Goal: Information Seeking & Learning: Understand process/instructions

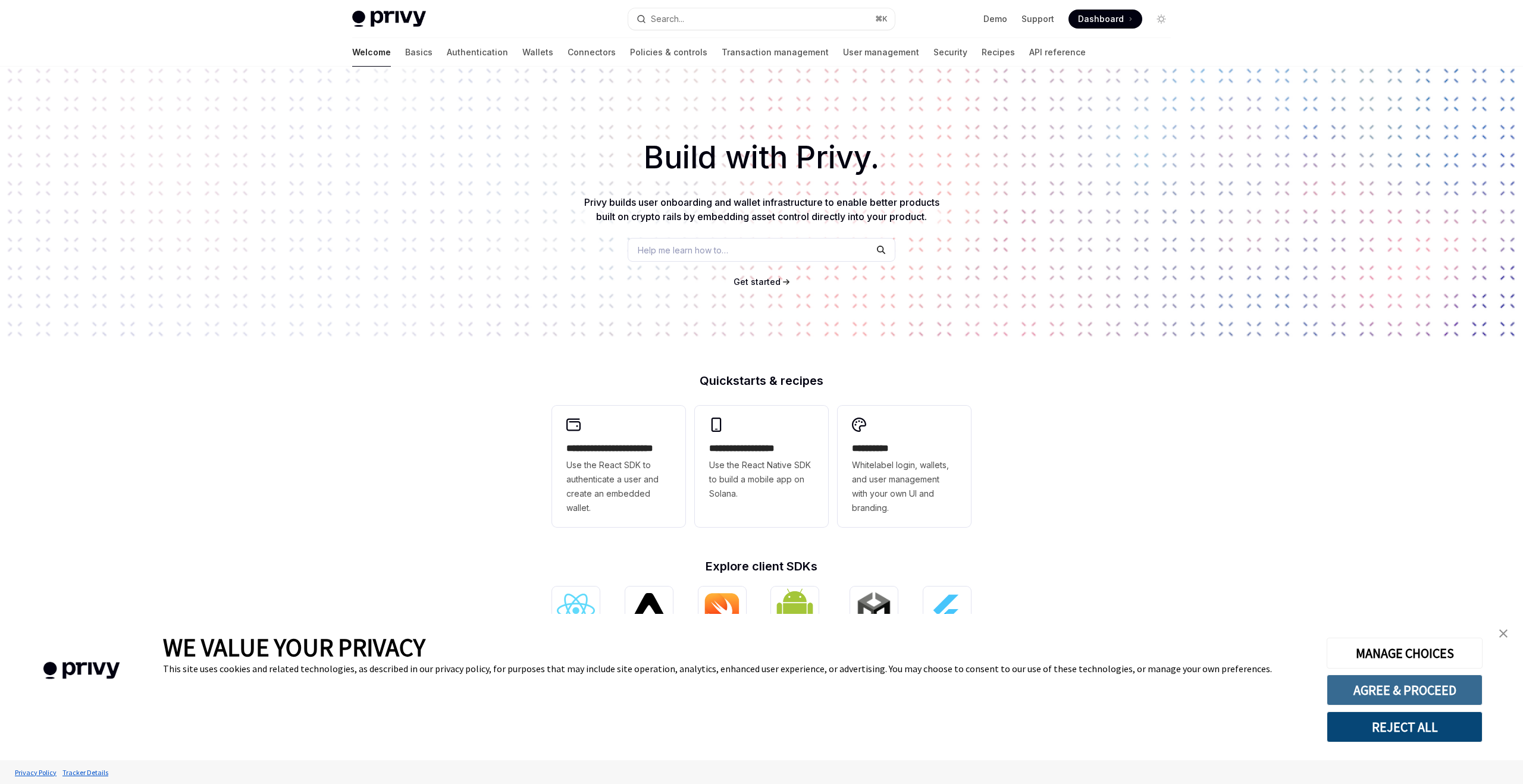
click at [1416, 693] on button "AGREE & PROCEED" at bounding box center [1404, 690] width 156 height 31
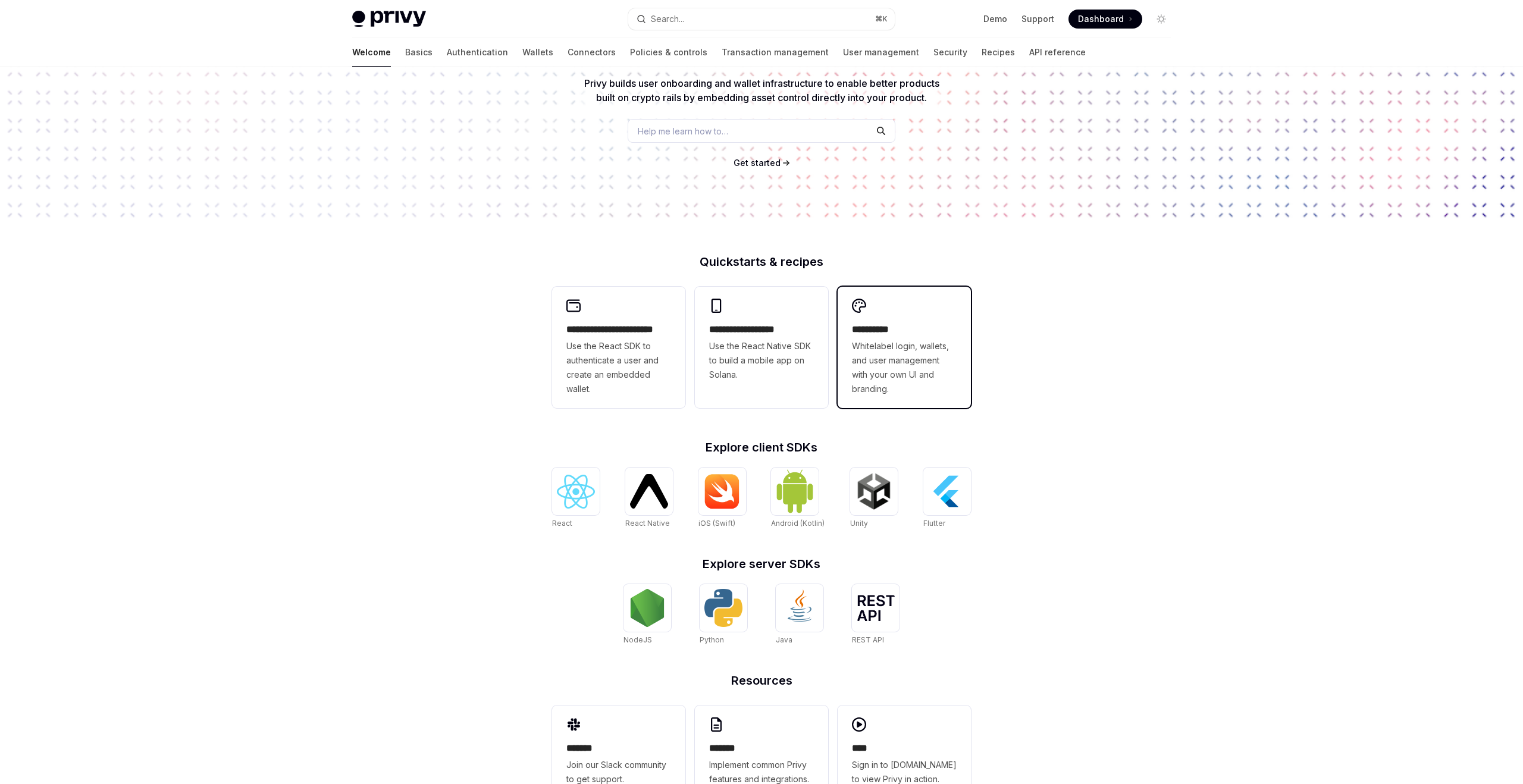
scroll to position [120, 0]
click at [866, 356] on span "Whitelabel login, wallets, and user management with your own UI and branding." at bounding box center [904, 366] width 105 height 57
type textarea "*"
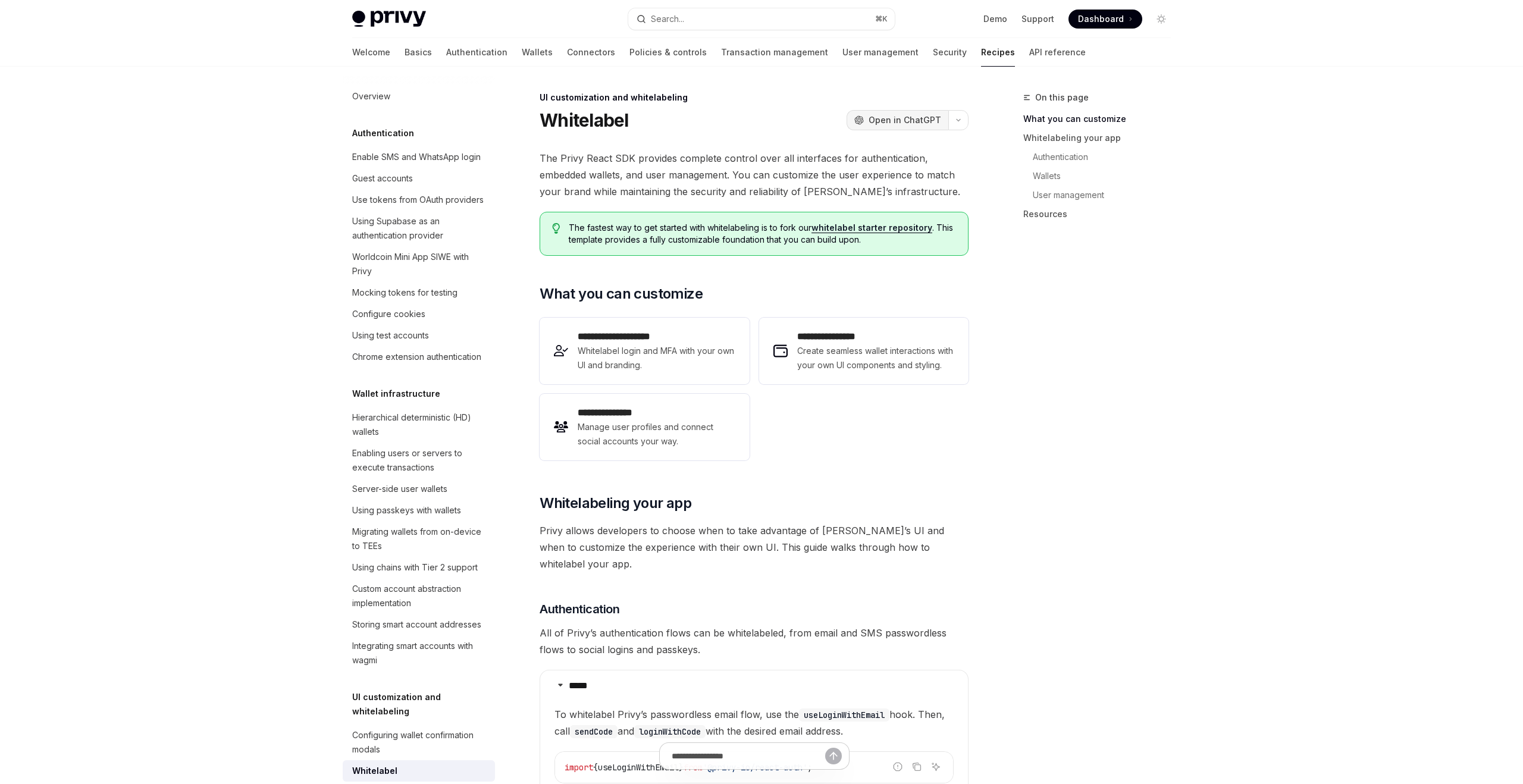
click at [915, 120] on span "Open in ChatGPT" at bounding box center [905, 120] width 73 height 12
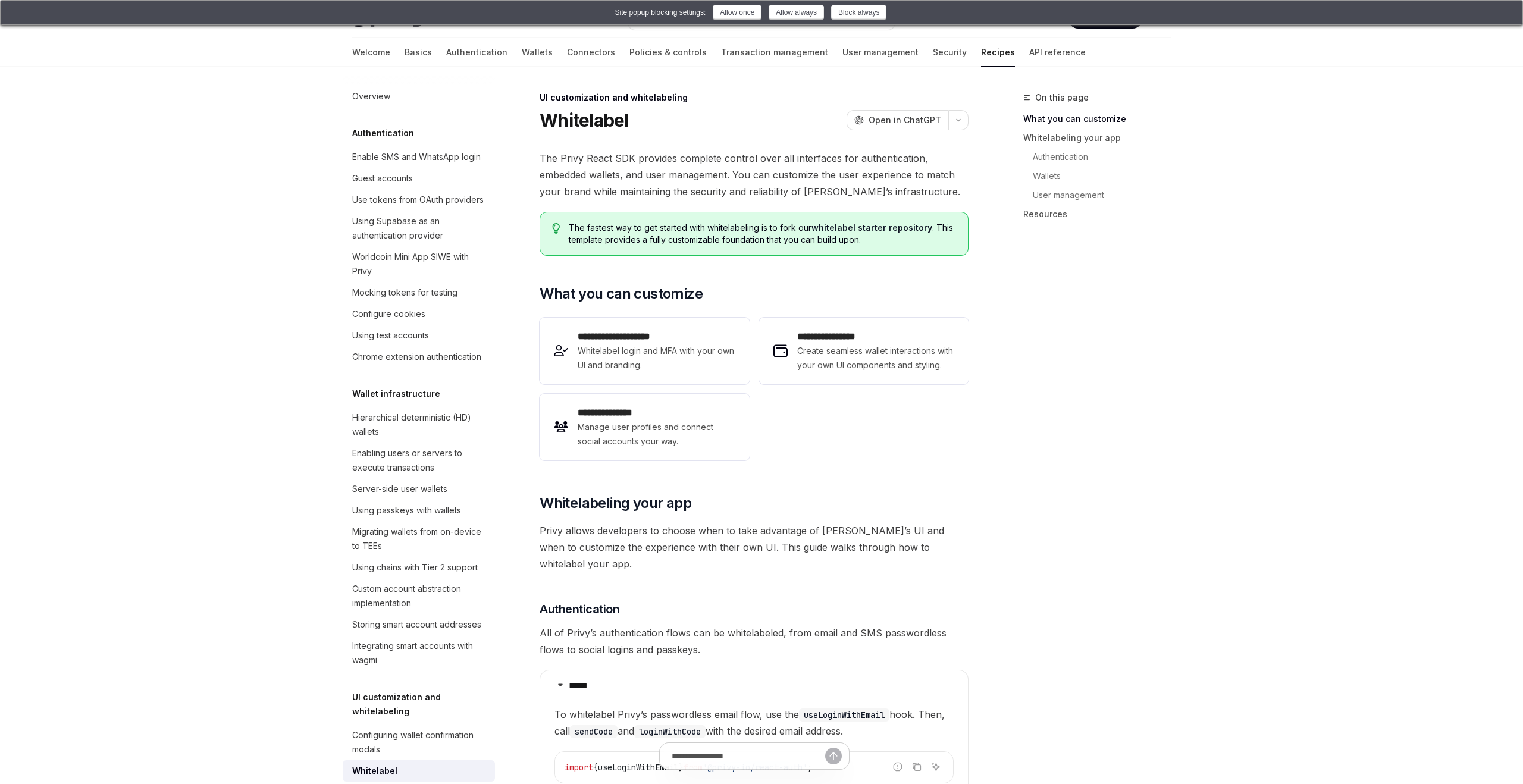
click at [811, 20] on div "Site popup blocking settings: Allow once Allow always Block always" at bounding box center [762, 12] width 1503 height 14
click at [803, 17] on button "Allow always" at bounding box center [796, 12] width 55 height 14
